Goal: Task Accomplishment & Management: Use online tool/utility

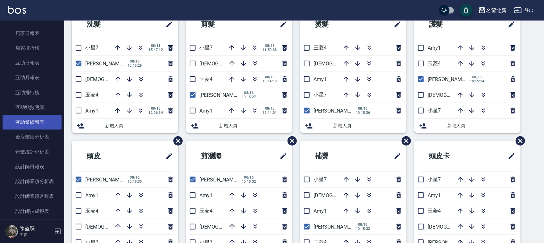
scroll to position [240, 0]
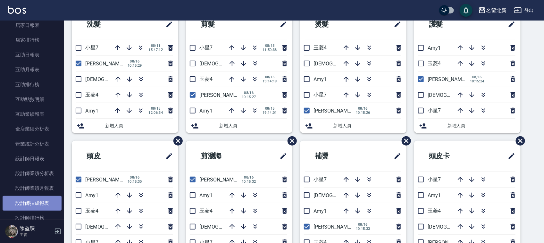
drag, startPoint x: 35, startPoint y: 206, endPoint x: 31, endPoint y: 209, distance: 5.1
click at [34, 207] on link "設計師抽成報表" at bounding box center [32, 203] width 59 height 15
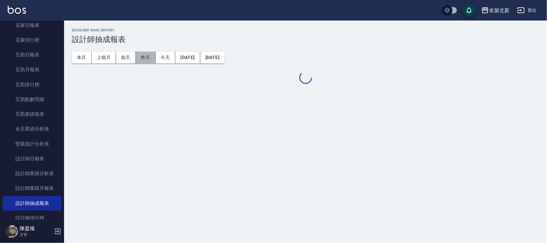
click at [152, 56] on button "昨天" at bounding box center [146, 58] width 20 height 12
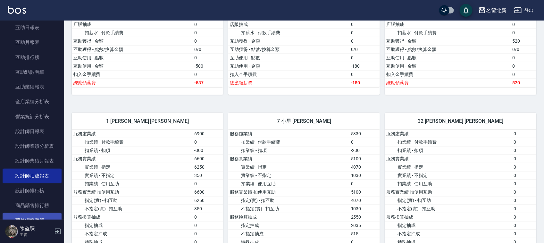
scroll to position [280, 0]
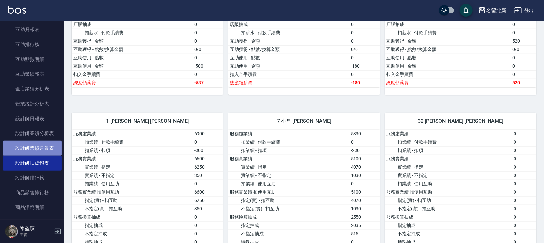
click at [38, 146] on link "設計師業績月報表" at bounding box center [32, 148] width 59 height 15
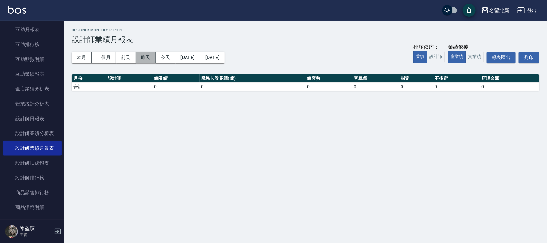
click at [145, 55] on button "昨天" at bounding box center [146, 58] width 20 height 12
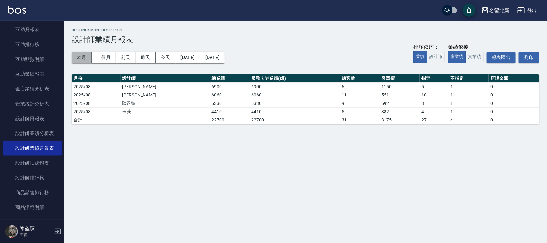
click at [76, 58] on button "本月" at bounding box center [82, 58] width 20 height 12
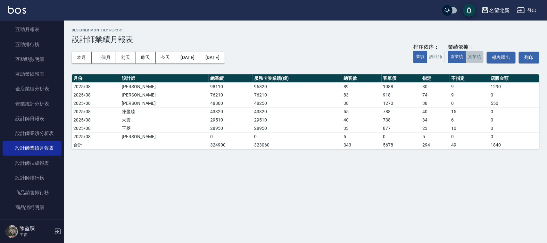
click at [473, 54] on button "實業績" at bounding box center [475, 57] width 18 height 12
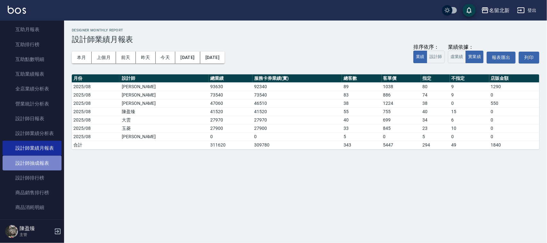
click at [43, 163] on link "設計師抽成報表" at bounding box center [32, 163] width 59 height 15
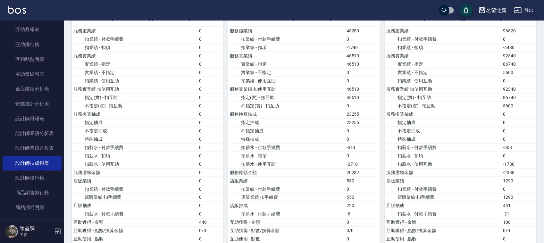
scroll to position [321, 0]
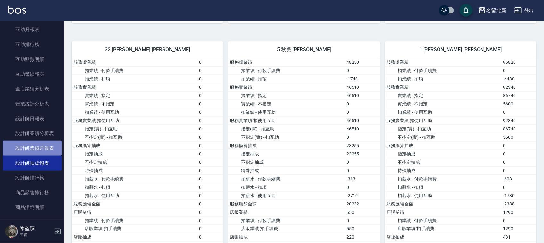
click at [47, 151] on link "設計師業績月報表" at bounding box center [32, 148] width 59 height 15
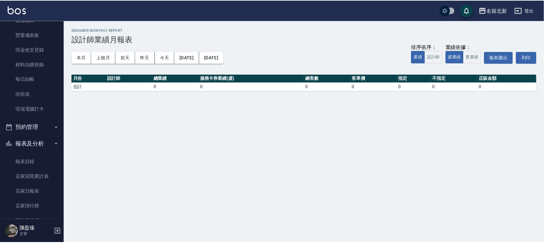
scroll to position [40, 0]
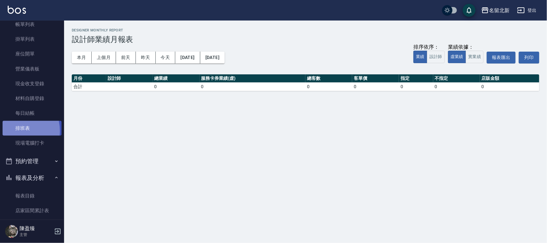
click at [14, 130] on link "排班表" at bounding box center [32, 128] width 59 height 15
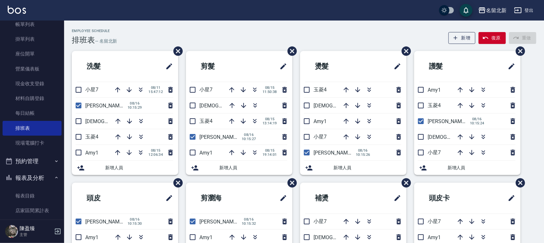
drag, startPoint x: 79, startPoint y: 103, endPoint x: 100, endPoint y: 108, distance: 21.5
click at [79, 103] on input "checkbox" at bounding box center [78, 105] width 13 height 13
checkbox input "false"
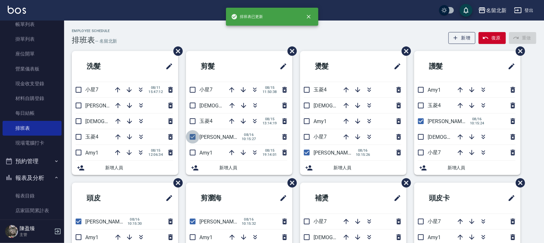
click at [194, 140] on input "checkbox" at bounding box center [192, 136] width 13 height 13
checkbox input "false"
click at [307, 148] on input "checkbox" at bounding box center [306, 152] width 13 height 13
checkbox input "false"
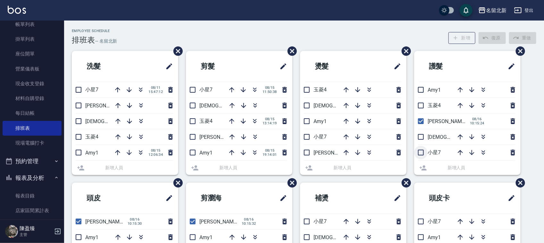
drag, startPoint x: 306, startPoint y: 148, endPoint x: 416, endPoint y: 155, distance: 109.5
click at [306, 149] on li "[PERSON_NAME]2" at bounding box center [353, 152] width 106 height 15
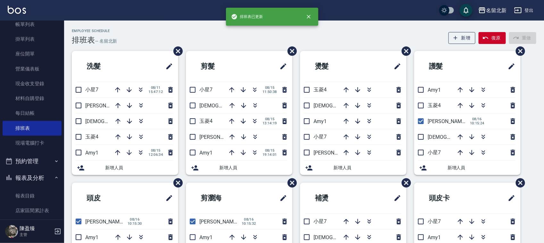
drag, startPoint x: 421, startPoint y: 118, endPoint x: 422, endPoint y: 128, distance: 10.3
click at [421, 118] on input "checkbox" at bounding box center [420, 120] width 13 height 13
checkbox input "false"
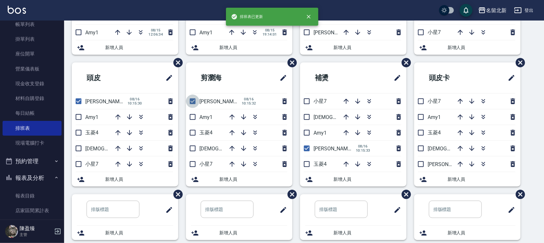
drag, startPoint x: 189, startPoint y: 98, endPoint x: 139, endPoint y: 94, distance: 50.5
click at [191, 99] on input "checkbox" at bounding box center [192, 101] width 13 height 13
checkbox input "false"
click at [78, 103] on input "checkbox" at bounding box center [78, 101] width 13 height 13
checkbox input "false"
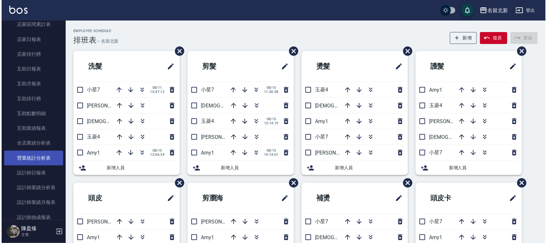
scroll to position [240, 0]
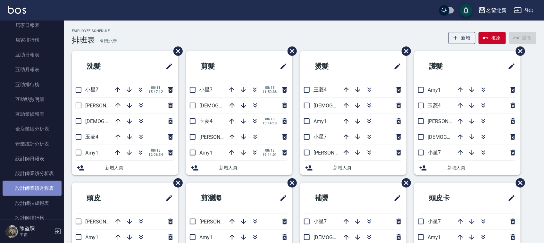
click at [50, 185] on link "設計師業績月報表" at bounding box center [32, 188] width 59 height 15
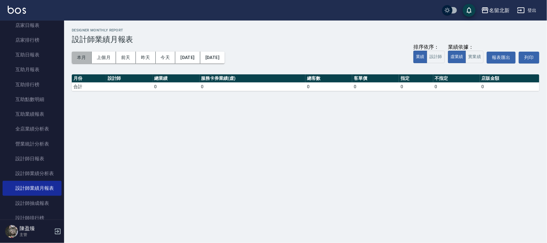
click at [86, 52] on button "本月" at bounding box center [82, 58] width 20 height 12
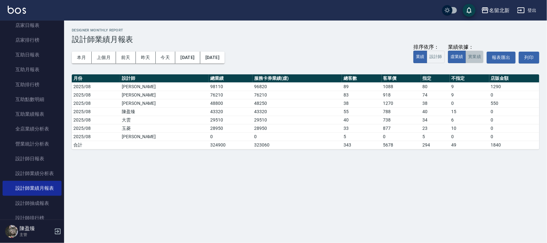
click at [475, 55] on button "實業績" at bounding box center [475, 57] width 18 height 12
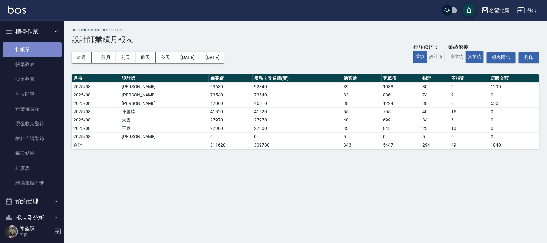
click at [36, 50] on link "打帳單" at bounding box center [32, 49] width 59 height 15
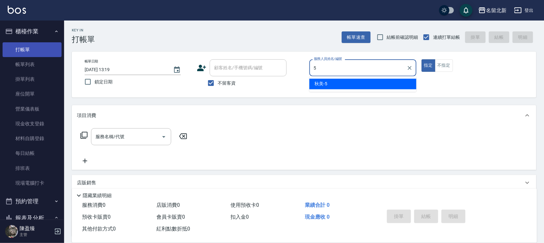
type input "秋美-5"
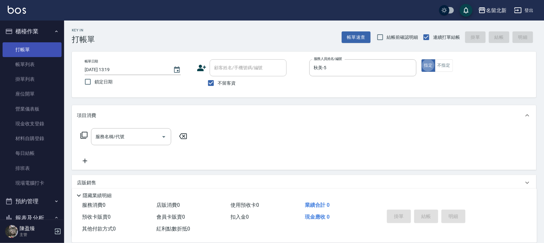
type button "true"
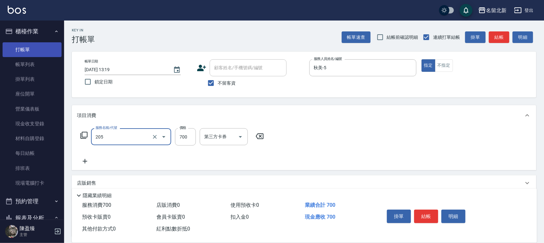
type input "精油+去角質洗(205)"
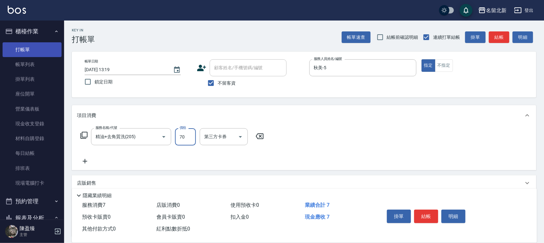
type input "700"
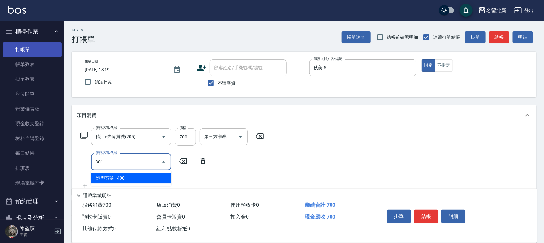
type input "造型剪髮(301)"
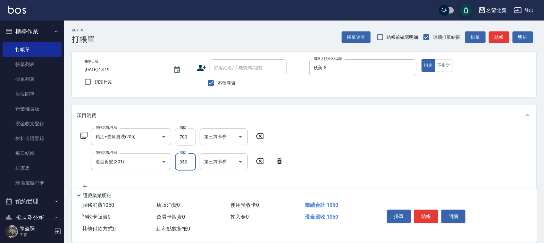
type input "350"
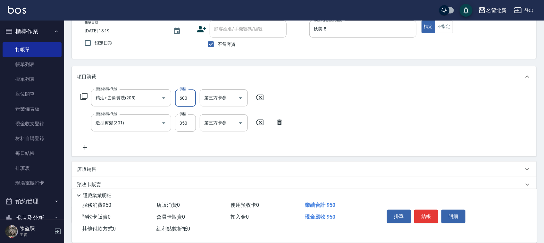
scroll to position [79, 0]
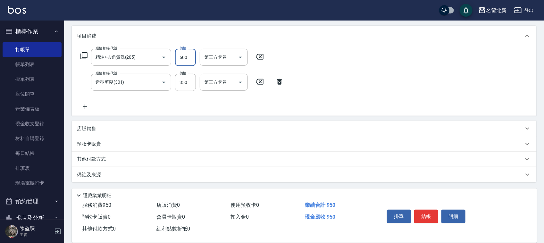
type input "600"
drag, startPoint x: 83, startPoint y: 106, endPoint x: 454, endPoint y: 112, distance: 371.8
click at [83, 106] on icon at bounding box center [85, 107] width 16 height 8
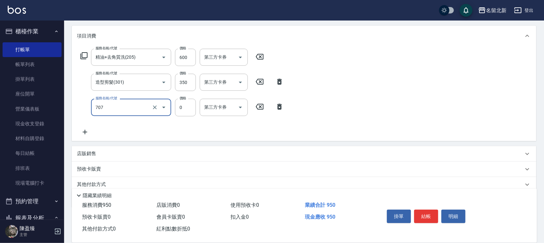
type input "互助70(707)"
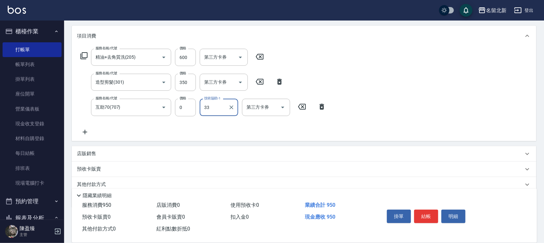
type input "[PERSON_NAME]-33"
drag, startPoint x: 431, startPoint y: 216, endPoint x: 436, endPoint y: 208, distance: 9.5
click at [432, 213] on button "結帳" at bounding box center [426, 216] width 24 height 13
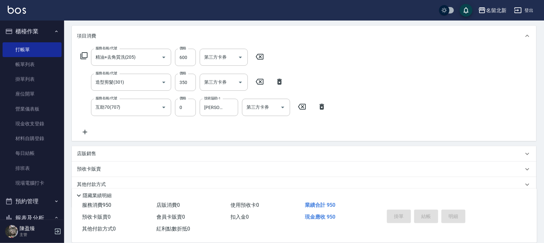
type input "[DATE] 13:20"
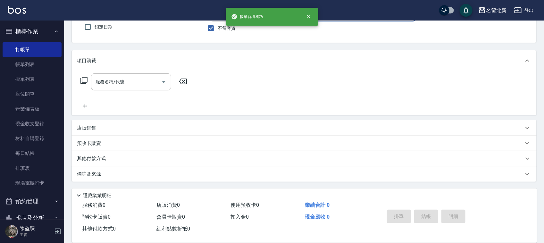
scroll to position [54, 0]
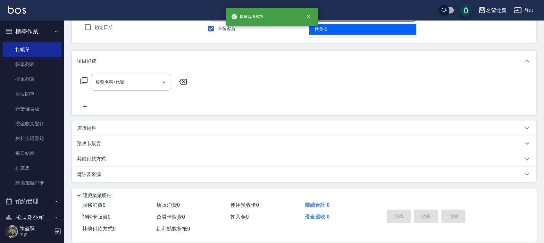
type input "秋美-5"
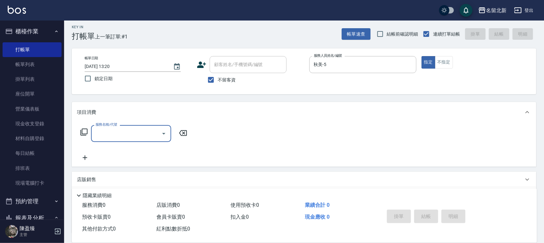
scroll to position [0, 0]
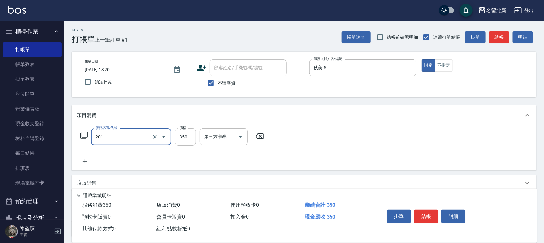
type input "一般洗髮(201)"
type input "100"
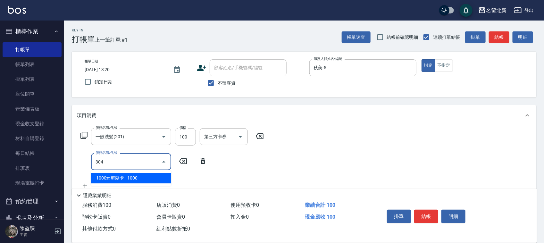
type input "1000元剪髮卡(304)"
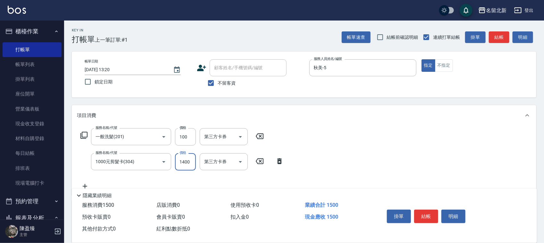
type input "1400"
click at [423, 216] on button "結帳" at bounding box center [426, 216] width 24 height 13
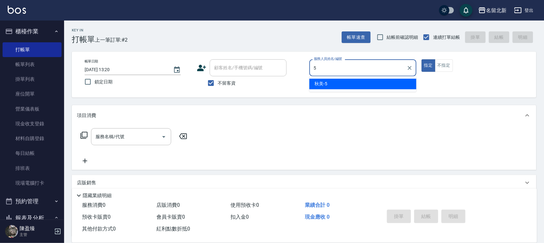
type input "秋美-5"
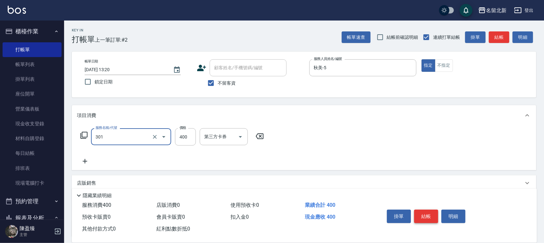
type input "造型剪髮(301)"
type input "350"
click at [423, 216] on button "結帳" at bounding box center [426, 216] width 24 height 13
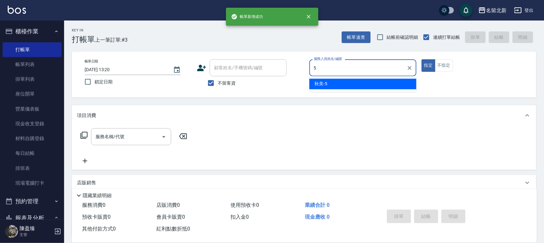
type input "秋美-5"
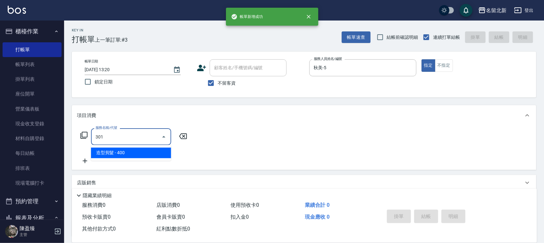
type input "造型剪髮(301)"
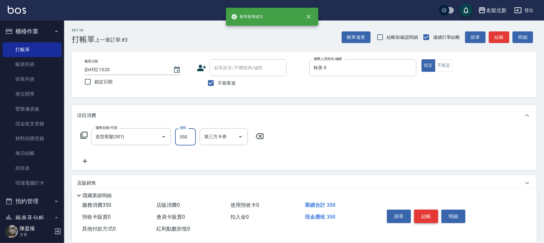
type input "350"
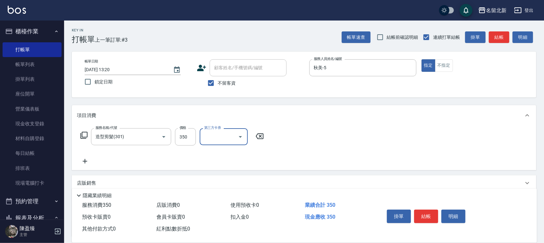
click at [422, 216] on button "結帳" at bounding box center [426, 216] width 24 height 13
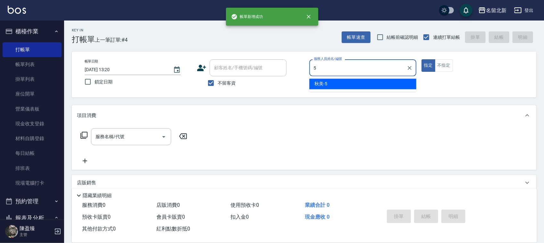
type input "秋美-5"
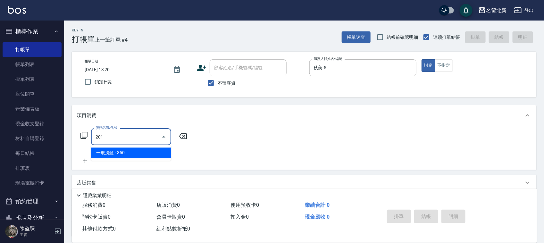
type input "一般洗髮(201)"
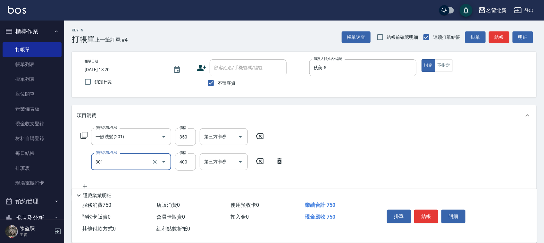
type input "造型剪髮(301)"
type input "350"
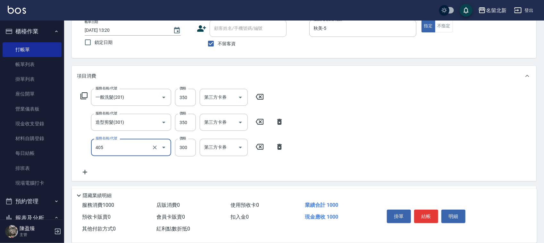
scroll to position [40, 0]
type input "洗髮.互助30(703)"
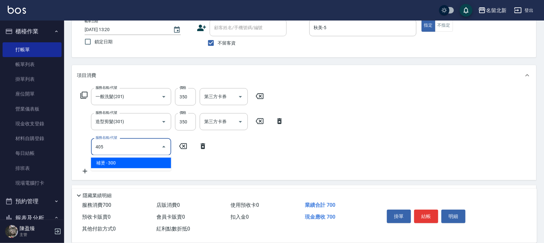
type input "補燙(405)"
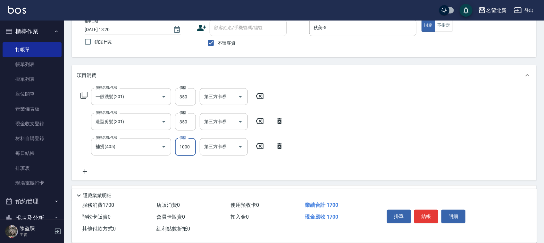
type input "1000"
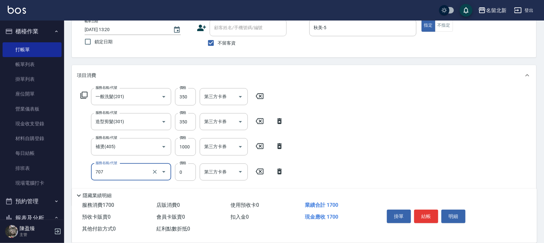
type input "互助70(707)"
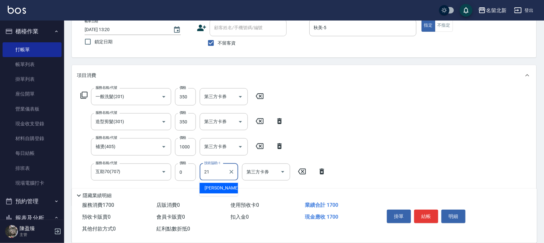
type input "21"
type input "[PERSON_NAME]-21"
click at [287, 50] on div "帳單日期 [DATE] 13:20 鎖定日期 顧客姓名/手機號碼/編號 顧客姓名/手機號碼/編號 不留客資 服務人員姓名/編號 [PERSON_NAME]-5…" at bounding box center [304, 35] width 464 height 46
drag, startPoint x: 425, startPoint y: 217, endPoint x: 429, endPoint y: 212, distance: 6.2
click at [425, 216] on button "結帳" at bounding box center [426, 216] width 24 height 13
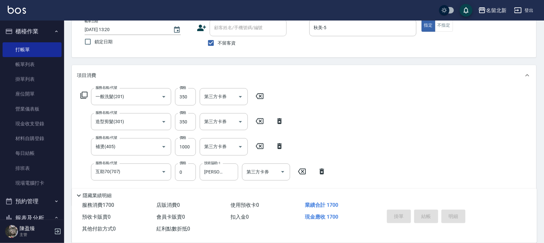
type input "[DATE] 13:21"
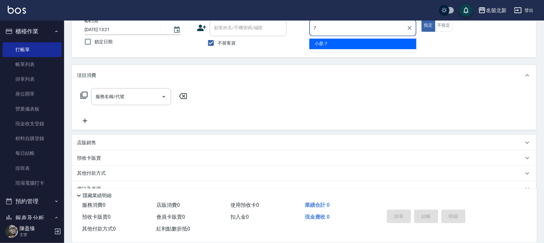
type input "小星-7"
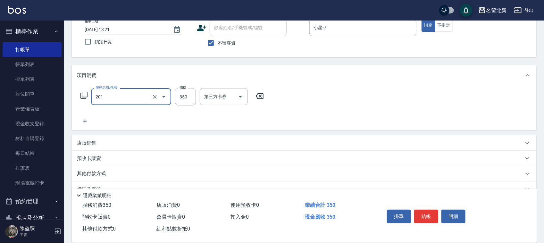
type input "一般洗髮(201)"
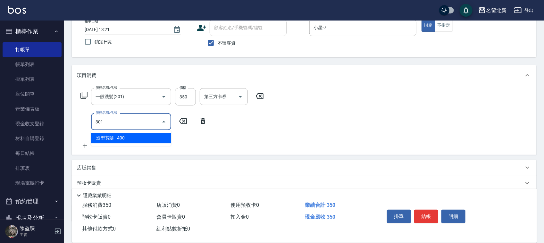
type input "造型剪髮(301)"
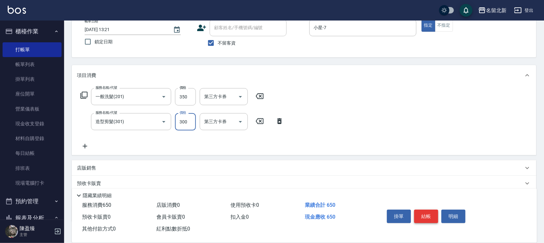
type input "300"
click at [429, 212] on button "結帳" at bounding box center [426, 216] width 24 height 13
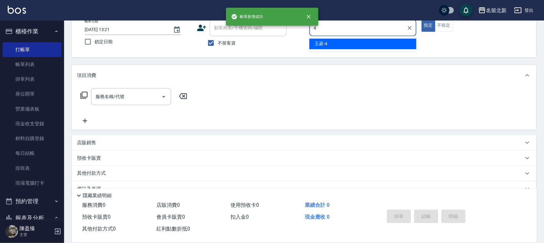
type input "玉菱-4"
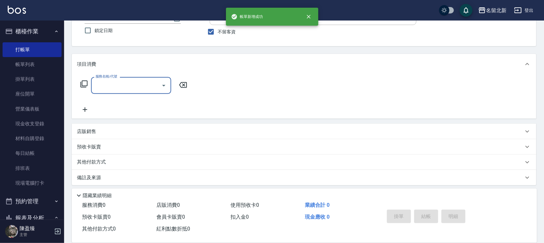
scroll to position [54, 0]
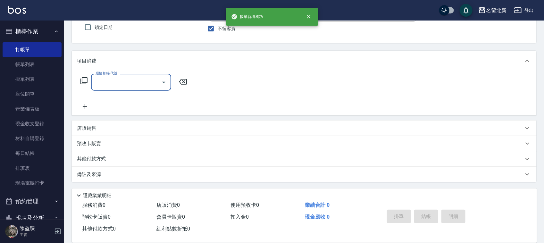
drag, startPoint x: 102, startPoint y: 135, endPoint x: 103, endPoint y: 132, distance: 3.5
click at [103, 132] on div "項目消費 服務名稱/代號 服務名稱/代號 店販銷售 服務人員姓名/編號 服務人員姓名/編號 商品代號/名稱 商品代號/名稱 預收卡販賣 卡券名稱/代號 卡券名…" at bounding box center [304, 116] width 464 height 131
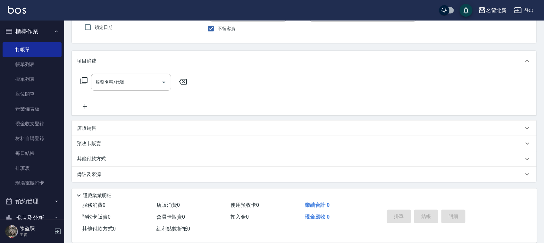
click at [104, 130] on div "店販銷售" at bounding box center [300, 128] width 446 height 7
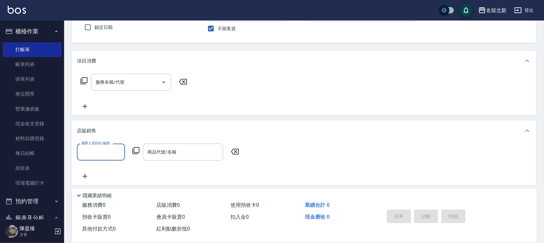
scroll to position [0, 0]
type input "玉菱-4"
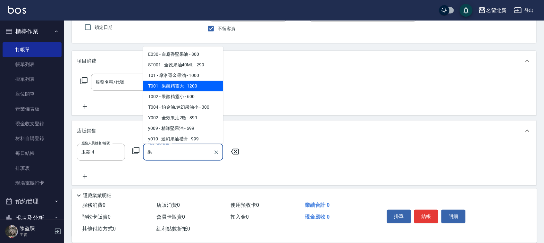
type input "果酸精靈大"
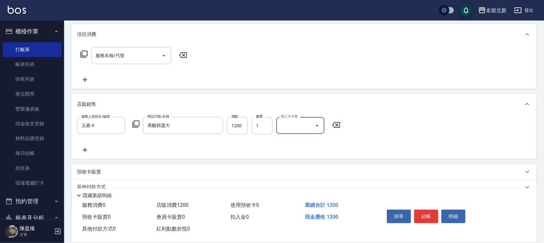
scroll to position [95, 0]
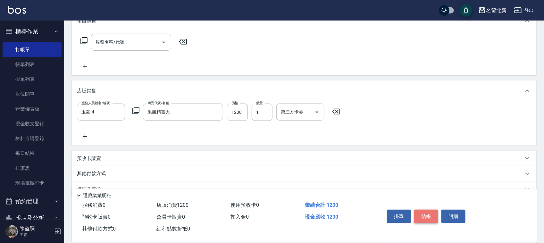
click at [421, 210] on button "結帳" at bounding box center [426, 216] width 24 height 13
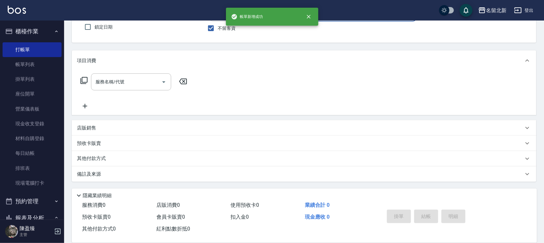
scroll to position [0, 0]
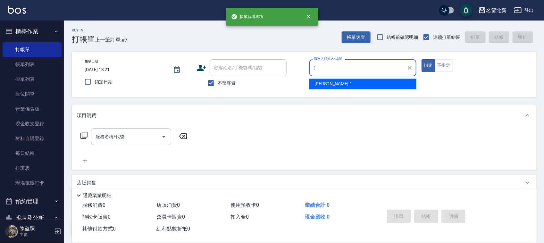
type input "[PERSON_NAME]-1"
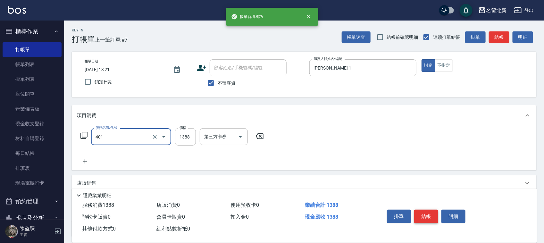
type input "燙髮(401)"
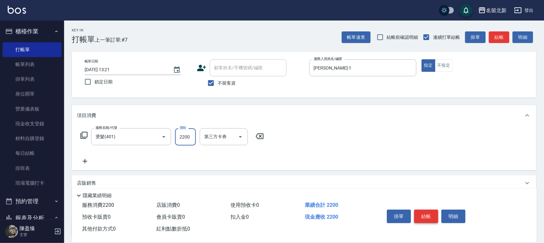
type input "2200"
click at [421, 210] on button "結帳" at bounding box center [426, 216] width 24 height 13
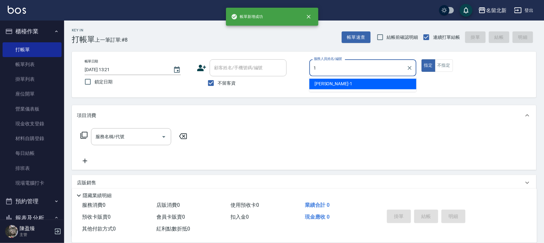
type input "[PERSON_NAME]-1"
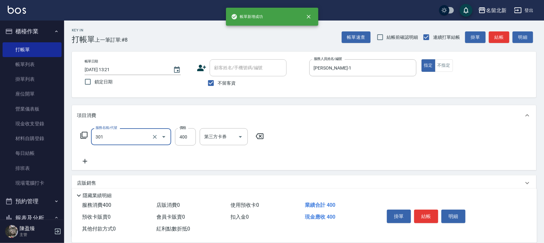
type input "造型剪髮(301)"
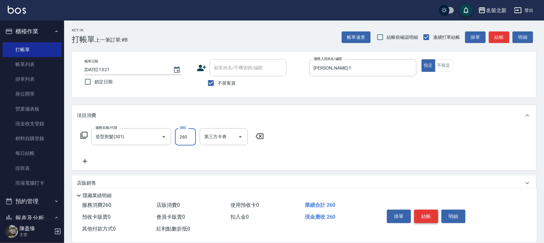
type input "260"
click at [429, 217] on button "結帳" at bounding box center [426, 216] width 24 height 13
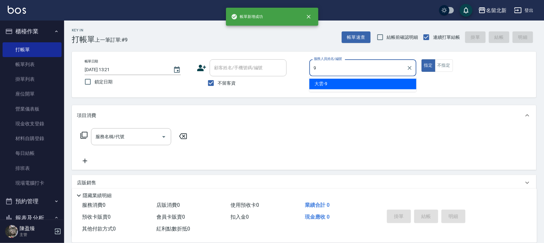
type input "大雲-9"
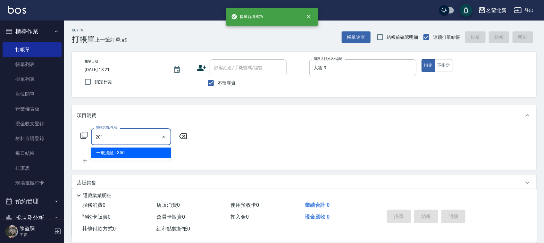
type input "一般洗髮(201)"
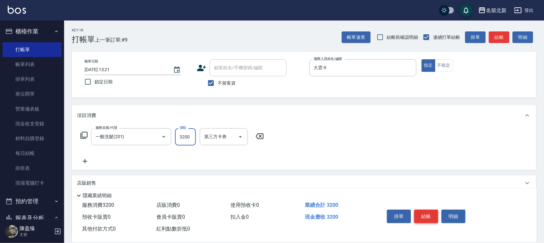
type input "3200"
drag, startPoint x: 429, startPoint y: 212, endPoint x: 419, endPoint y: 187, distance: 26.4
click at [427, 204] on div "掛單 結帳 明細" at bounding box center [453, 217] width 153 height 36
click at [414, 210] on button "結帳" at bounding box center [426, 216] width 24 height 13
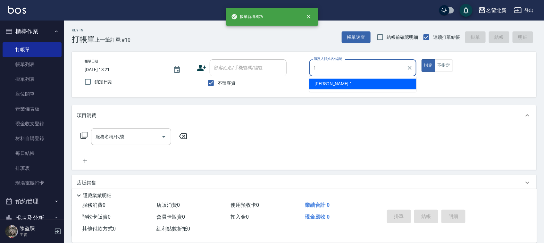
type input "[PERSON_NAME]-1"
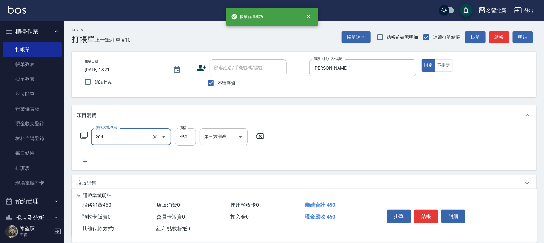
type input "髮質調理洗髮(204)"
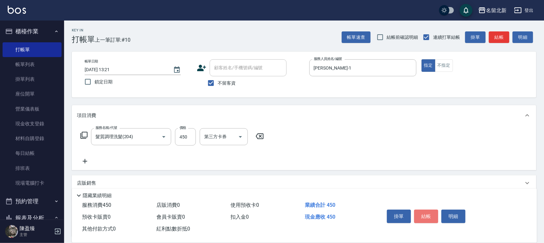
click at [427, 210] on button "結帳" at bounding box center [426, 216] width 24 height 13
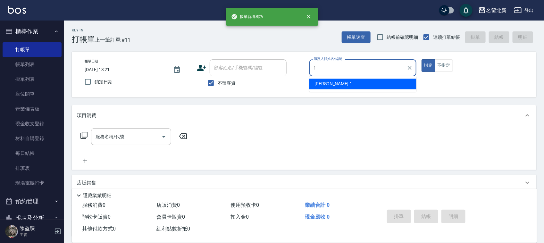
type input "[PERSON_NAME]-1"
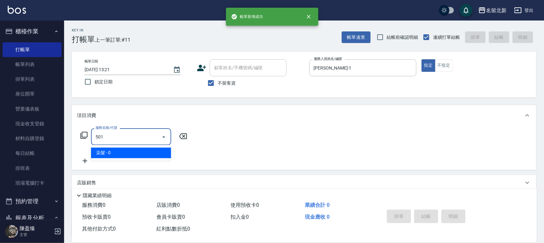
type input "染髮(501)"
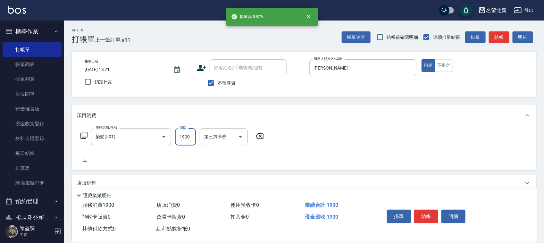
type input "1900"
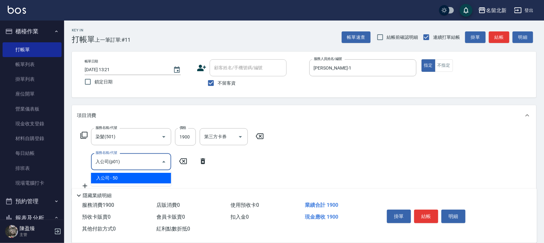
type input "入公司(p01)"
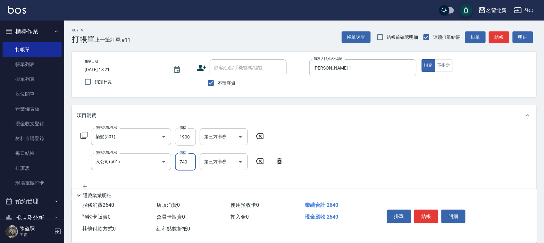
click at [196, 161] on input "740" at bounding box center [185, 161] width 21 height 17
type input "70"
type input "互助60(706)"
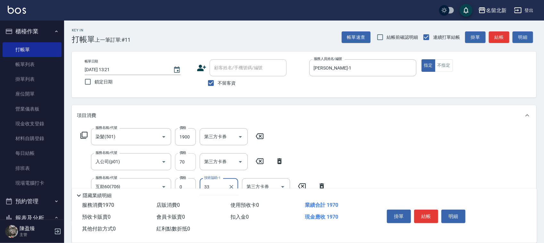
type input "[PERSON_NAME]-33"
click at [432, 215] on button "結帳" at bounding box center [426, 216] width 24 height 13
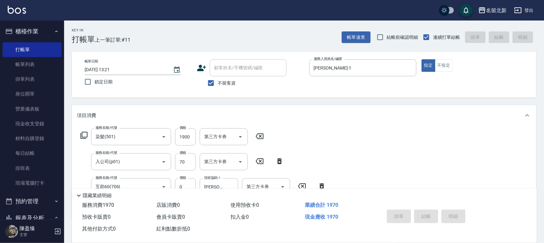
type input "[DATE] 13:22"
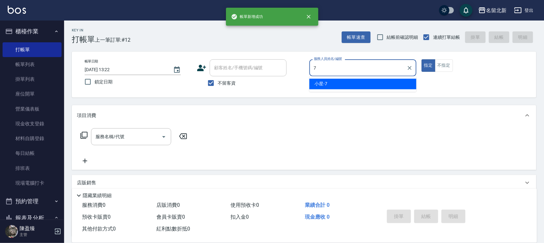
type input "小星-7"
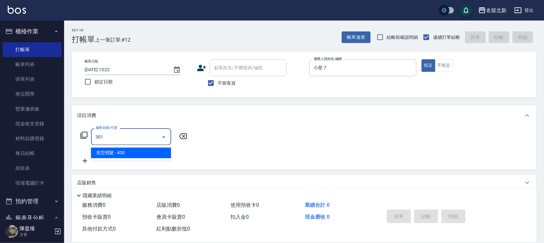
type input "造型剪髮(301)"
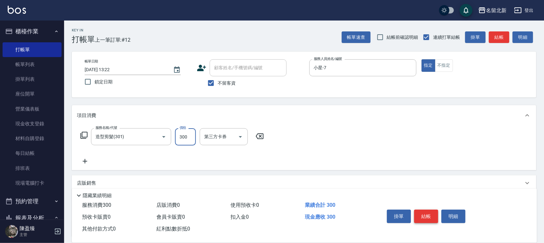
type input "300"
click at [432, 214] on button "結帳" at bounding box center [426, 216] width 24 height 13
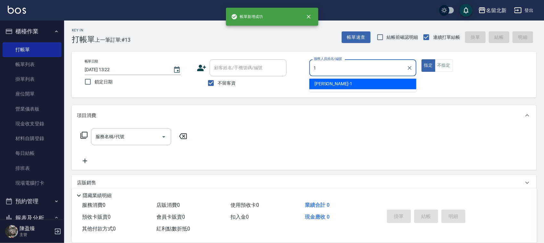
type input "[PERSON_NAME]-1"
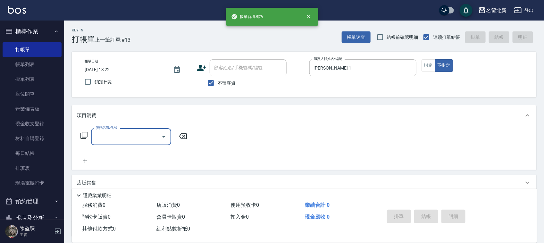
click at [122, 129] on div "服務名稱/代號" at bounding box center [131, 136] width 80 height 17
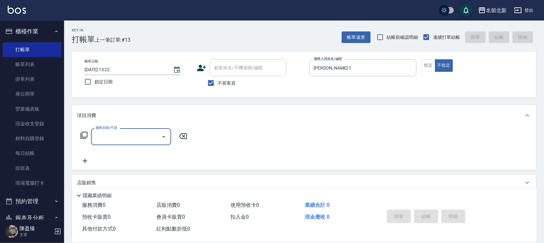
click at [130, 137] on input "服務名稱/代號" at bounding box center [126, 136] width 65 height 11
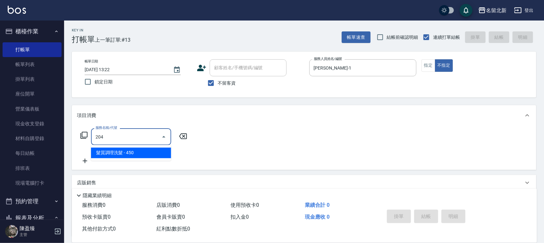
type input "髮質調理洗髮(204)"
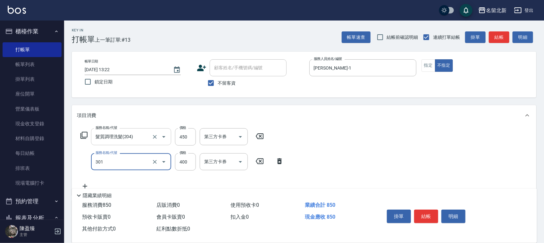
type input "造型剪髮(301)"
type input "380"
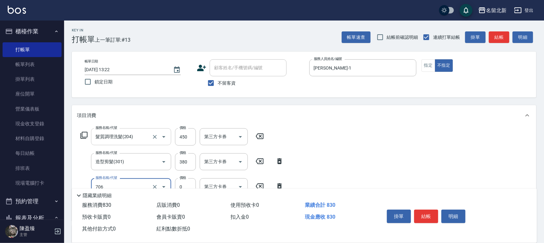
type input "互助60(706)"
type input "[PERSON_NAME]-33"
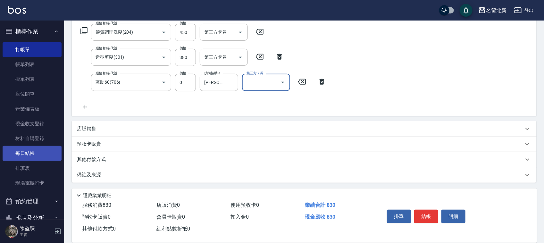
scroll to position [105, 0]
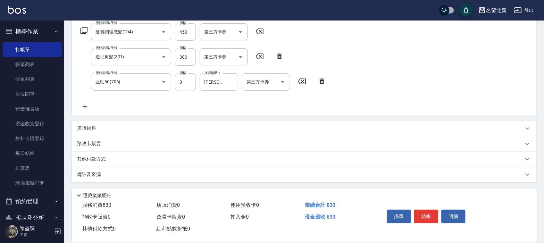
drag, startPoint x: 96, startPoint y: 155, endPoint x: 92, endPoint y: 155, distance: 3.5
click at [94, 154] on div "其他付款方式" at bounding box center [304, 159] width 464 height 15
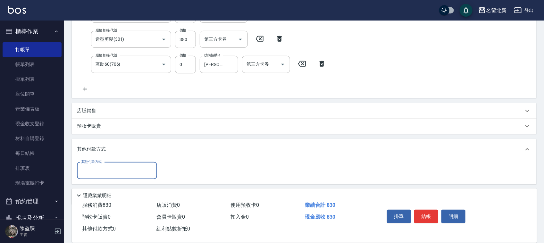
scroll to position [139, 0]
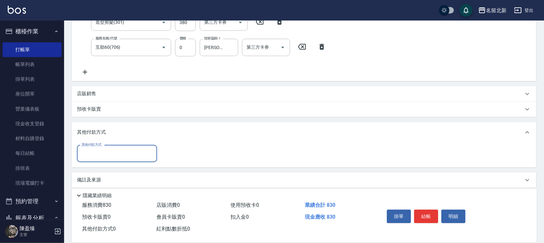
click at [106, 159] on div "其他付款方式" at bounding box center [117, 153] width 80 height 17
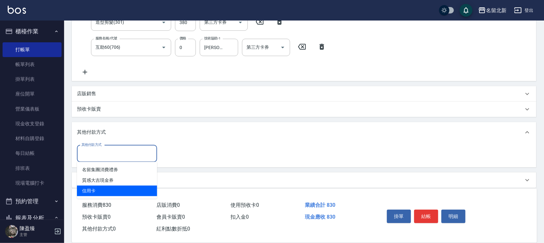
click at [95, 193] on span "信用卡" at bounding box center [117, 191] width 80 height 11
type input "信用卡"
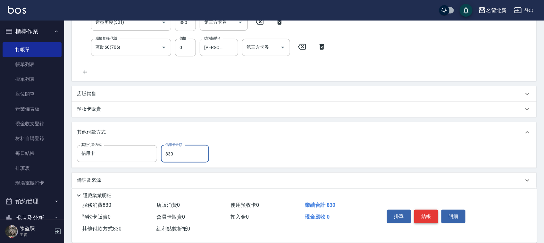
type input "830"
click at [430, 212] on button "結帳" at bounding box center [426, 216] width 24 height 13
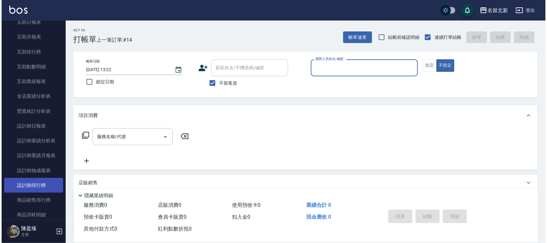
scroll to position [280, 0]
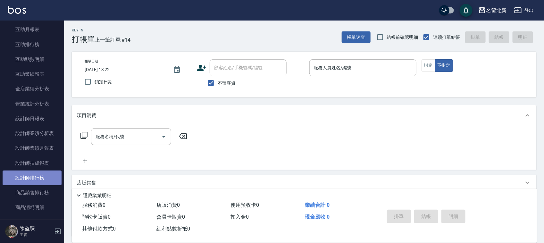
click at [33, 174] on link "設計師排行榜" at bounding box center [32, 178] width 59 height 15
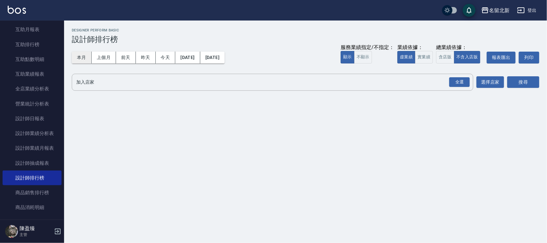
click at [86, 61] on button "本月" at bounding box center [82, 58] width 20 height 12
click at [466, 82] on div "全選" at bounding box center [459, 82] width 21 height 10
click at [515, 86] on button "搜尋" at bounding box center [523, 83] width 32 height 12
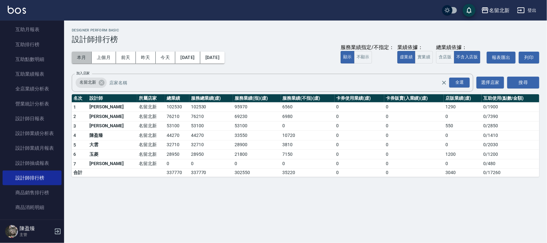
drag, startPoint x: 79, startPoint y: 58, endPoint x: 71, endPoint y: 67, distance: 12.0
click at [75, 63] on button "本月" at bounding box center [82, 58] width 20 height 12
click at [80, 65] on div "本月 上個月 [DATE] [DATE] [DATE] [DATE] [DATE] 服務業績指定/不指定： 顯示 不顯示 業績依據： 虛業績 實業績 總業績依…" at bounding box center [306, 57] width 468 height 27
click at [82, 63] on div "本月 上個月 [DATE] [DATE] [DATE] [DATE] [DATE] 服務業績指定/不指定： 顯示 不顯示 業績依據： 虛業績 實業績 總業績依…" at bounding box center [306, 57] width 468 height 27
click at [82, 64] on div "本月 上個月 [DATE] [DATE] [DATE] [DATE] [DATE] 服務業績指定/不指定： 顯示 不顯示 業績依據： 虛業績 實業績 總業績依…" at bounding box center [306, 57] width 468 height 27
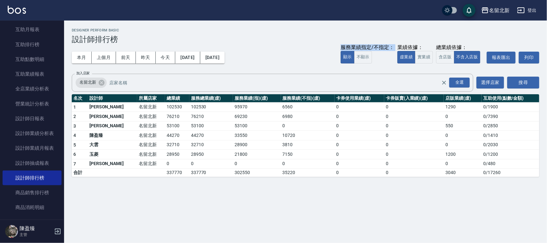
click at [80, 64] on div "本月 上個月 [DATE] [DATE] [DATE] [DATE] [DATE] 服務業績指定/不指定： 顯示 不顯示 業績依據： 虛業績 實業績 總業績依…" at bounding box center [306, 57] width 468 height 27
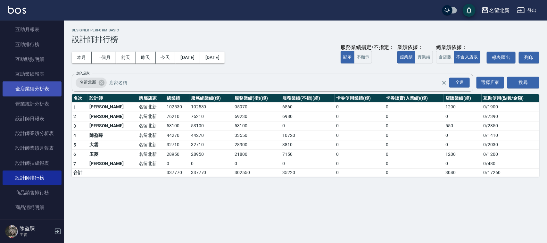
drag, startPoint x: 80, startPoint y: 64, endPoint x: 44, endPoint y: 85, distance: 41.9
click at [71, 70] on div "名留北新 [DATE] - [DATE] 設計師排行榜 列印時間： [DATE][PHONE_NUMBER]:28 Designer Perform Basi…" at bounding box center [305, 103] width 483 height 164
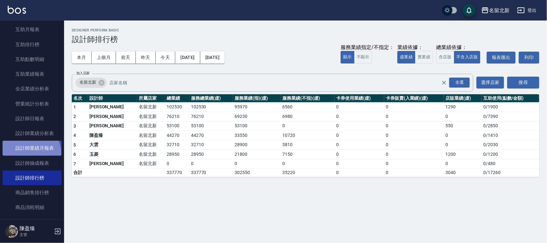
click at [29, 153] on link "設計師業績月報表" at bounding box center [32, 148] width 59 height 15
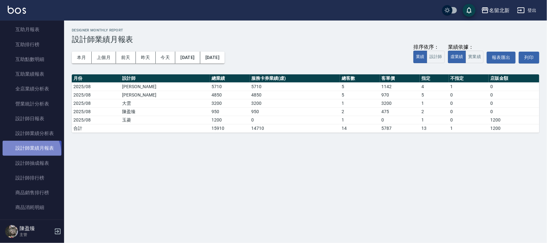
drag, startPoint x: 29, startPoint y: 153, endPoint x: 30, endPoint y: 147, distance: 5.7
click at [30, 150] on link "設計師業績月報表" at bounding box center [32, 148] width 59 height 15
click at [473, 56] on button "實業績" at bounding box center [475, 57] width 18 height 12
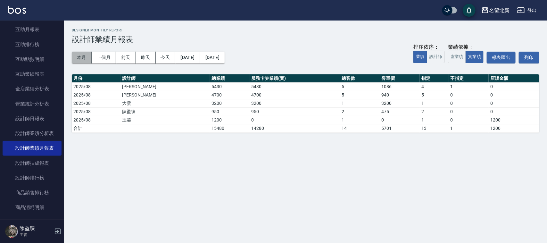
click at [77, 55] on button "本月" at bounding box center [82, 58] width 20 height 12
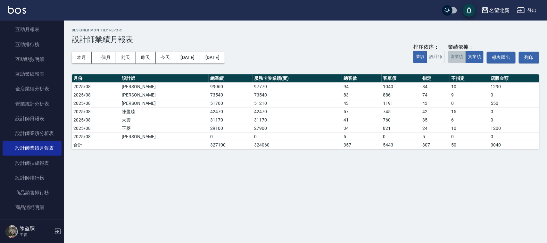
click at [457, 59] on button "虛業績" at bounding box center [457, 57] width 18 height 12
click at [478, 58] on button "實業績" at bounding box center [475, 57] width 18 height 12
